Goal: Transaction & Acquisition: Purchase product/service

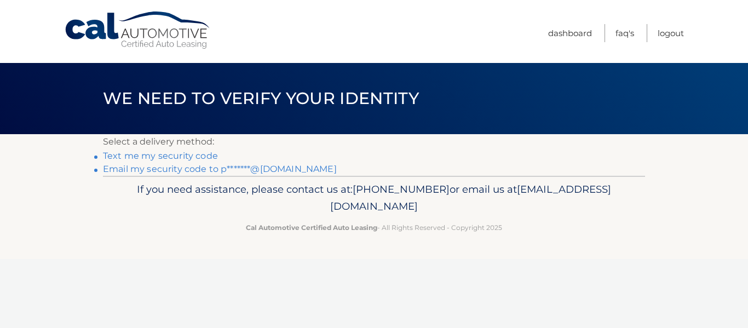
click at [131, 156] on link "Text me my security code" at bounding box center [160, 156] width 115 height 10
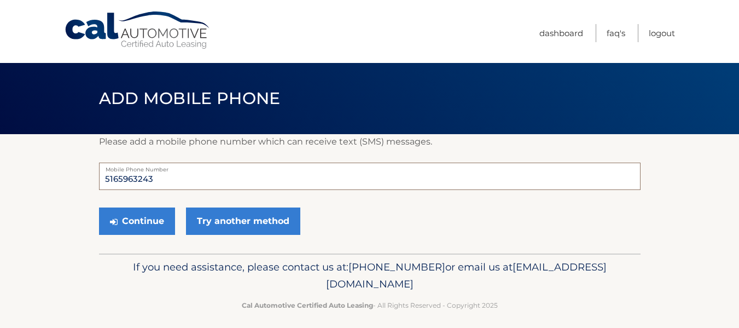
click at [172, 183] on input "5165963243" at bounding box center [370, 176] width 542 height 27
type input "5164489221"
click at [127, 221] on button "Continue" at bounding box center [137, 220] width 76 height 27
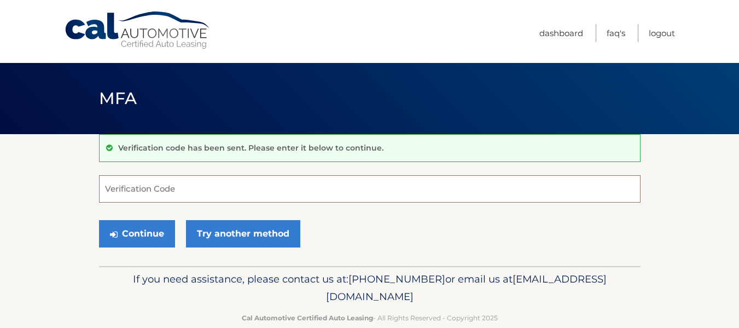
click at [123, 192] on input "Verification Code" at bounding box center [370, 188] width 542 height 27
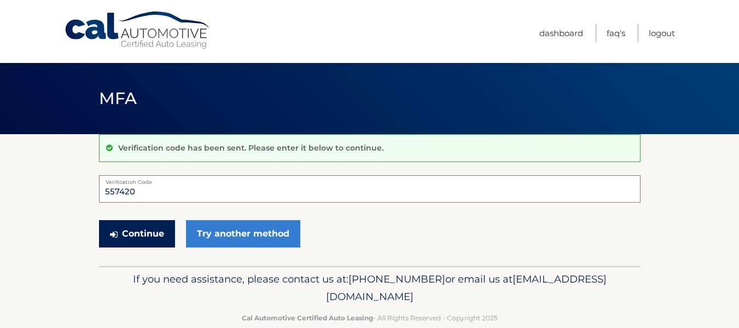
type input "557420"
click at [160, 231] on button "Continue" at bounding box center [137, 233] width 76 height 27
click at [126, 234] on button "Continue" at bounding box center [137, 233] width 76 height 27
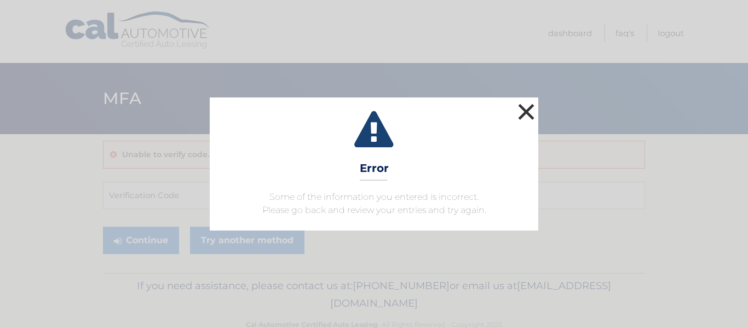
click at [527, 114] on button "×" at bounding box center [526, 112] width 22 height 22
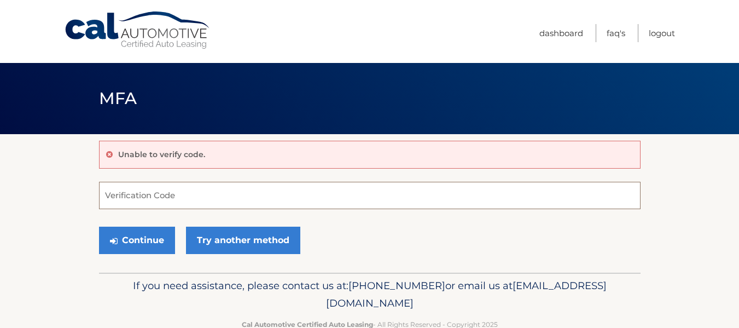
click at [222, 200] on input "Verification Code" at bounding box center [370, 195] width 542 height 27
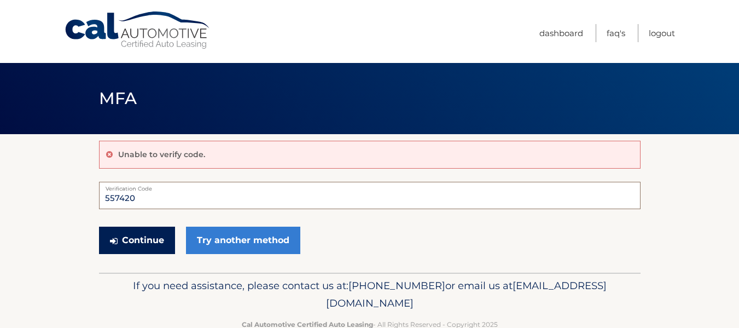
type input "557420"
click at [137, 238] on button "Continue" at bounding box center [137, 240] width 76 height 27
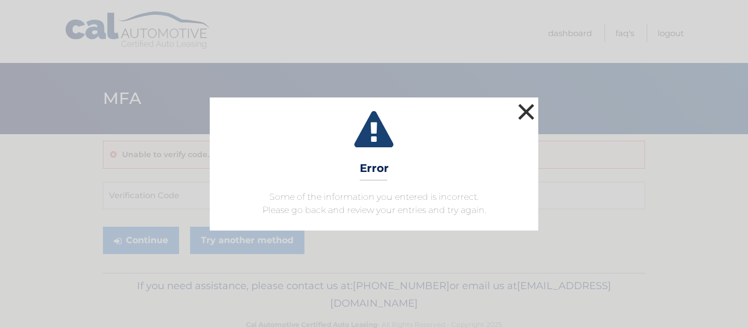
click at [524, 108] on button "×" at bounding box center [526, 112] width 22 height 22
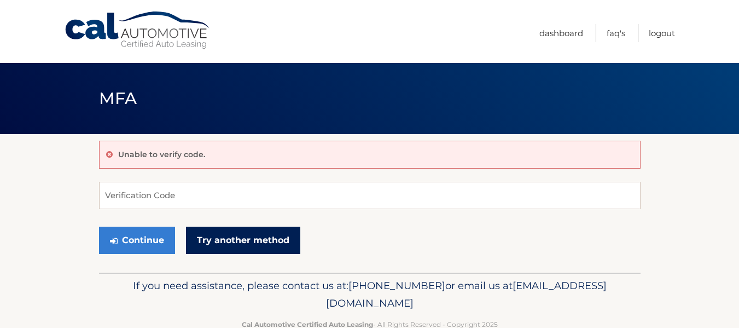
click at [234, 239] on link "Try another method" at bounding box center [243, 240] width 114 height 27
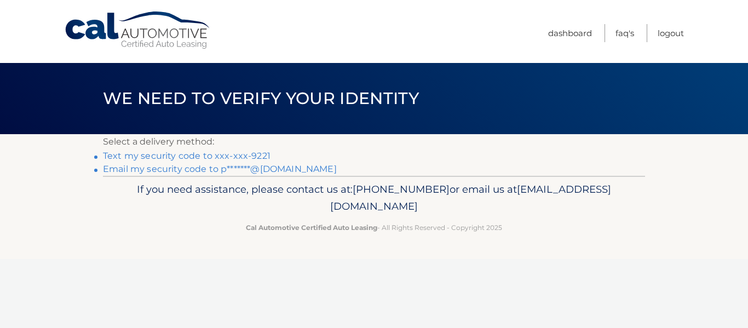
click at [199, 156] on link "Text my security code to xxx-xxx-9221" at bounding box center [186, 156] width 167 height 10
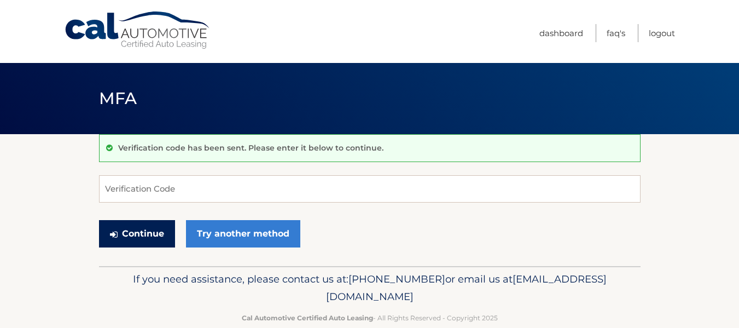
click at [141, 233] on button "Continue" at bounding box center [137, 233] width 76 height 27
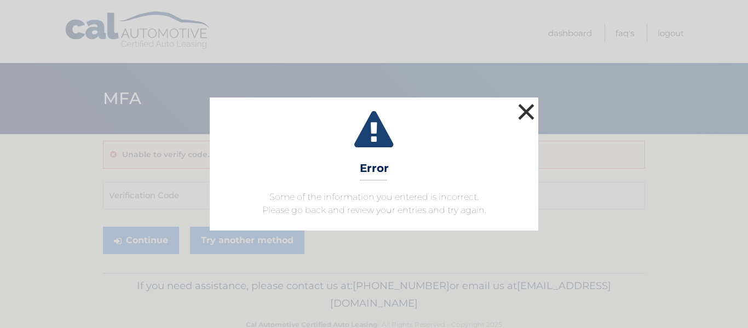
click at [522, 114] on button "×" at bounding box center [526, 112] width 22 height 22
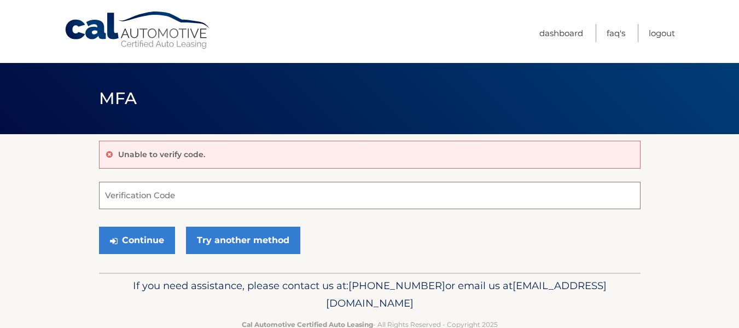
drag, startPoint x: 271, startPoint y: 198, endPoint x: 277, endPoint y: 198, distance: 5.5
click at [277, 198] on input "Verification Code" at bounding box center [370, 195] width 542 height 27
click at [235, 158] on div "Unable to verify code." at bounding box center [370, 155] width 542 height 28
click at [558, 31] on link "Dashboard" at bounding box center [562, 33] width 44 height 18
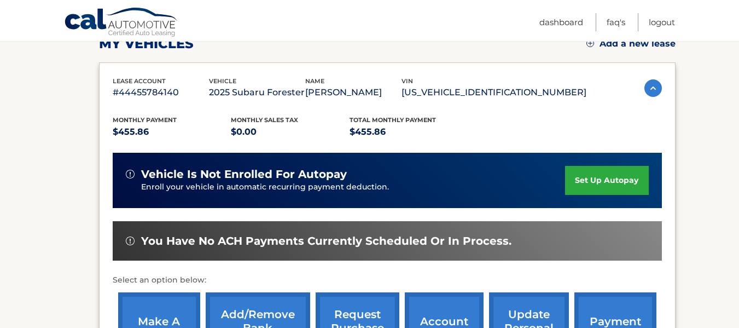
scroll to position [219, 0]
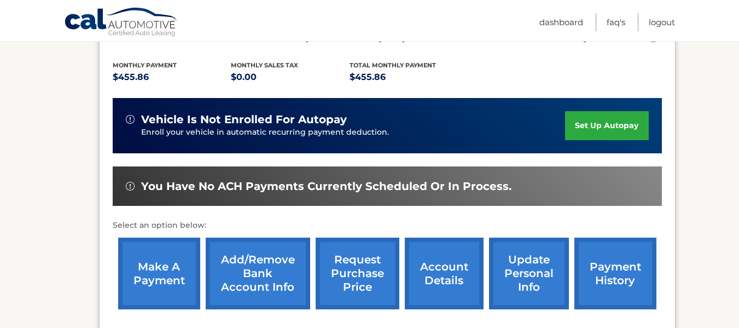
click at [158, 267] on link "make a payment" at bounding box center [159, 274] width 82 height 72
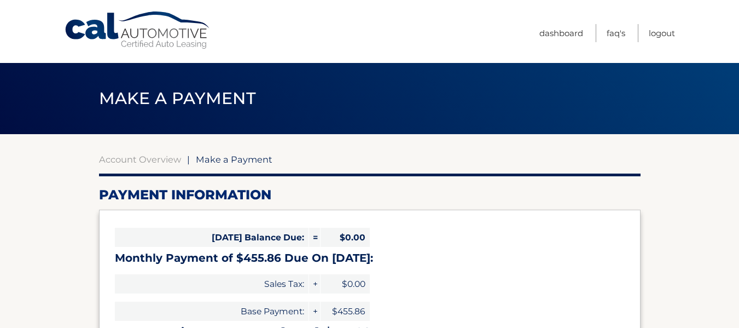
select select "MjUyN2MyNzYtNjhiNC00NmUzLWIxODUtNDk5NGZlM2I4NDQy"
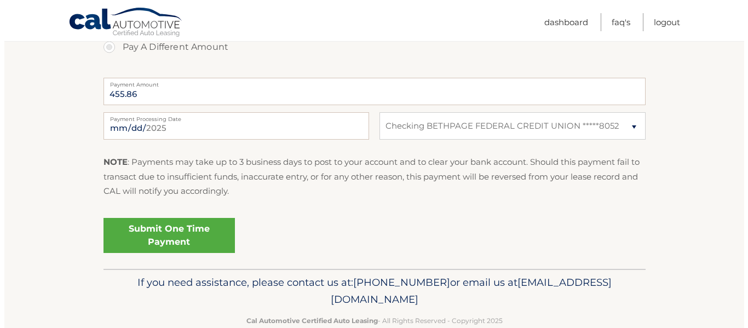
scroll to position [438, 0]
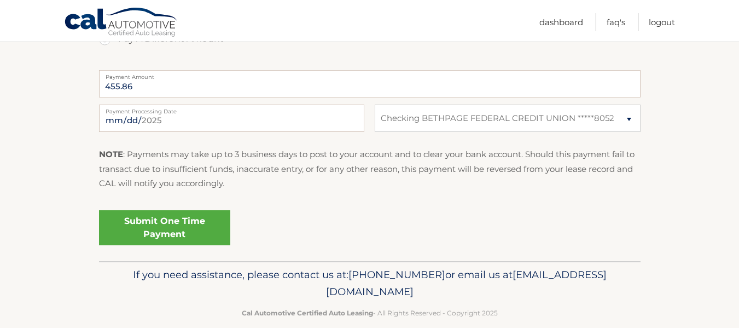
click at [176, 231] on link "Submit One Time Payment" at bounding box center [164, 227] width 131 height 35
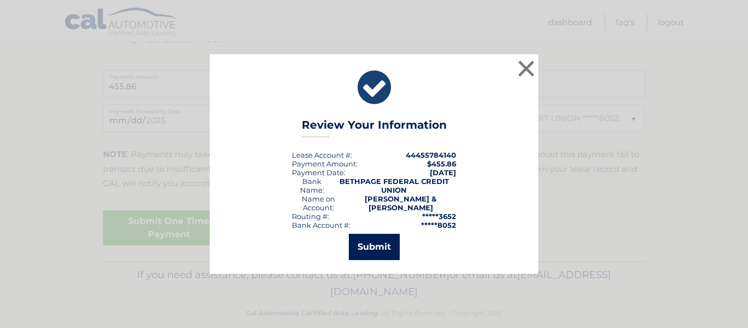
click at [373, 244] on button "Submit" at bounding box center [374, 247] width 51 height 26
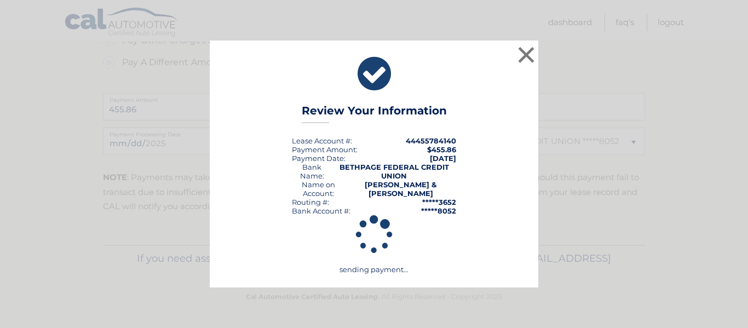
scroll to position [415, 0]
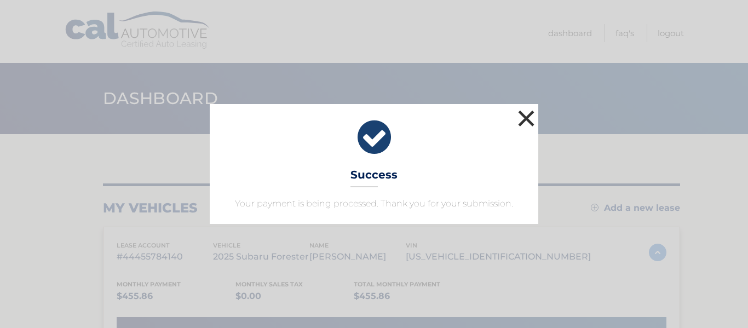
click at [524, 119] on button "×" at bounding box center [526, 118] width 22 height 22
